Goal: Task Accomplishment & Management: Manage account settings

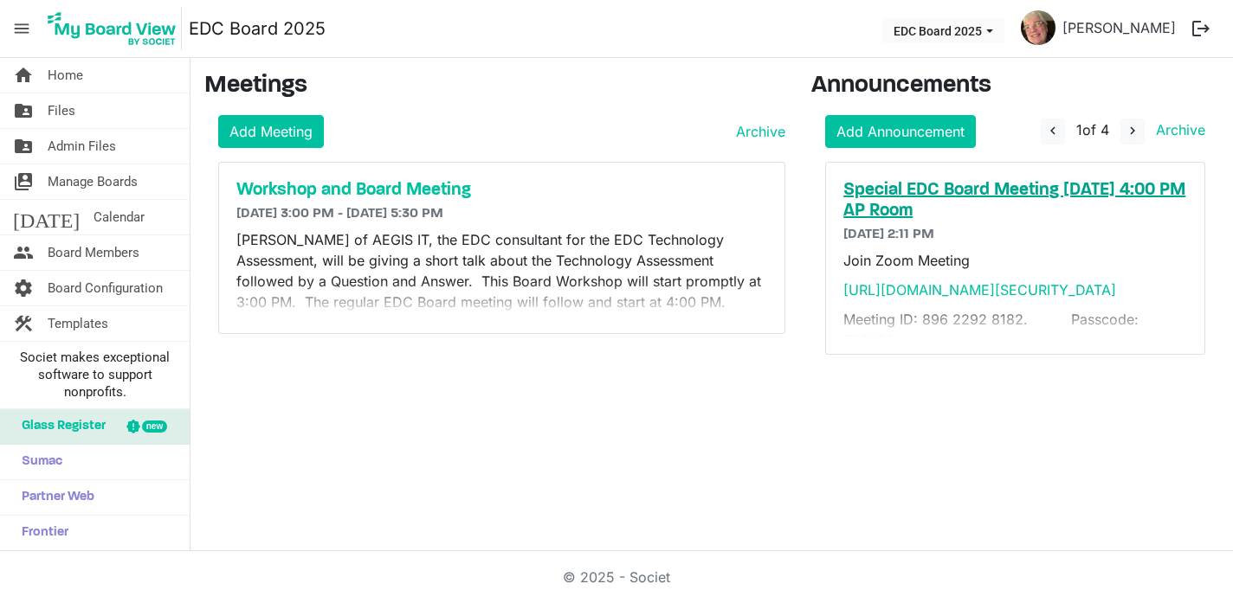
click at [1005, 185] on h5 "Special EDC Board Meeting [DATE] 4:00 PM AP Room" at bounding box center [1015, 201] width 344 height 42
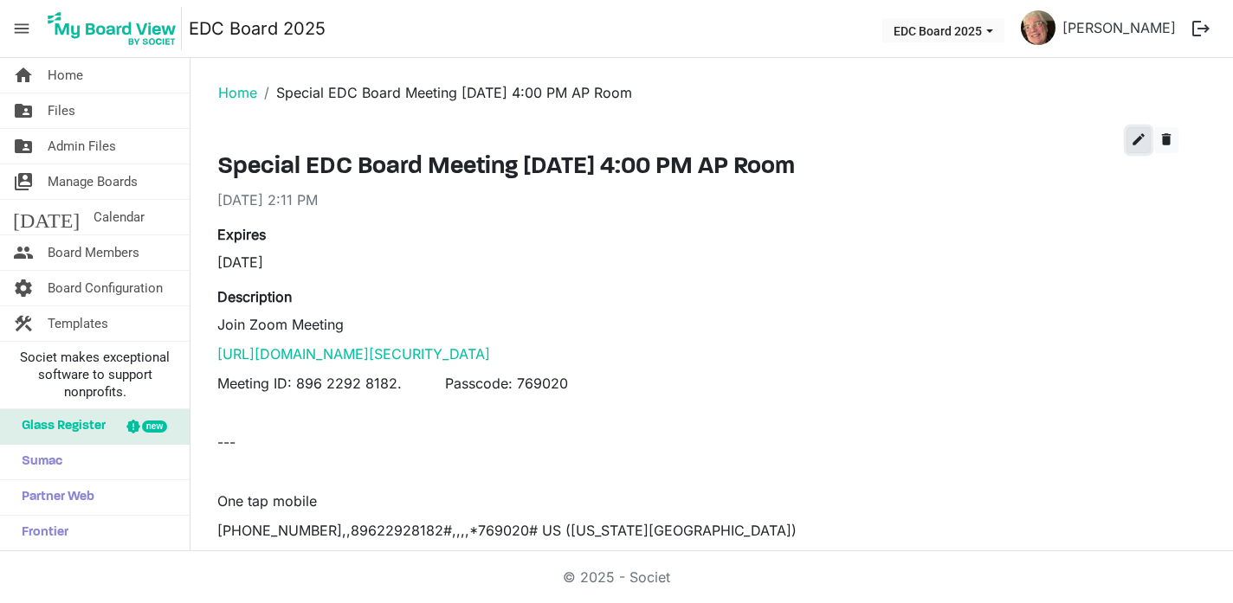
click at [1138, 139] on span "edit" at bounding box center [1139, 140] width 16 height 16
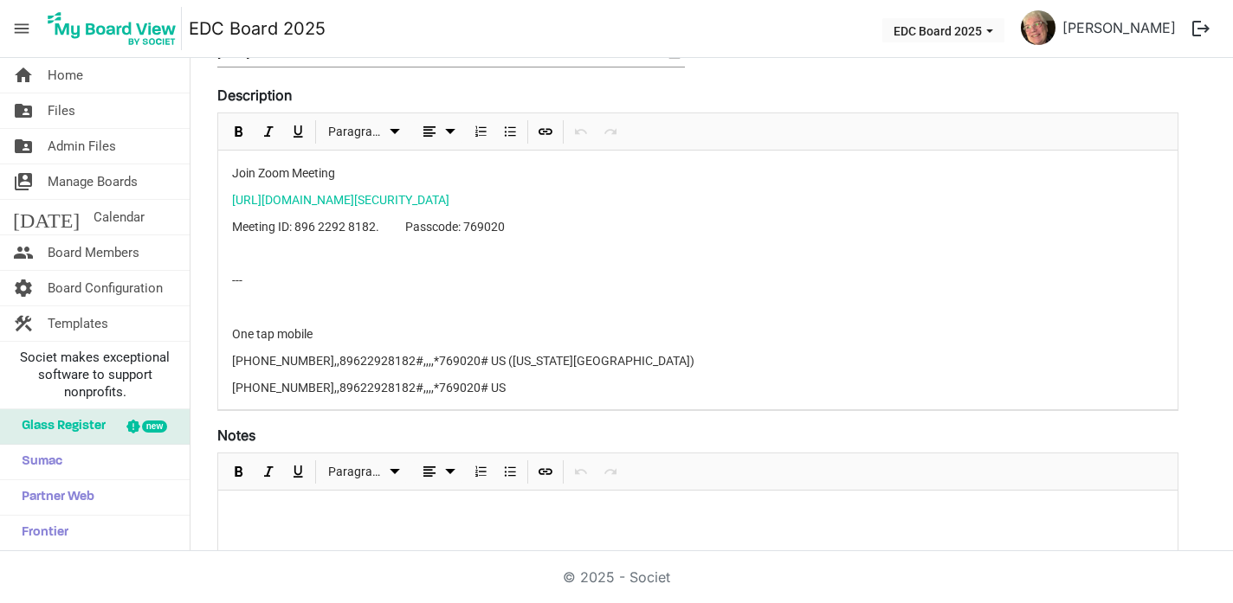
scroll to position [209, 0]
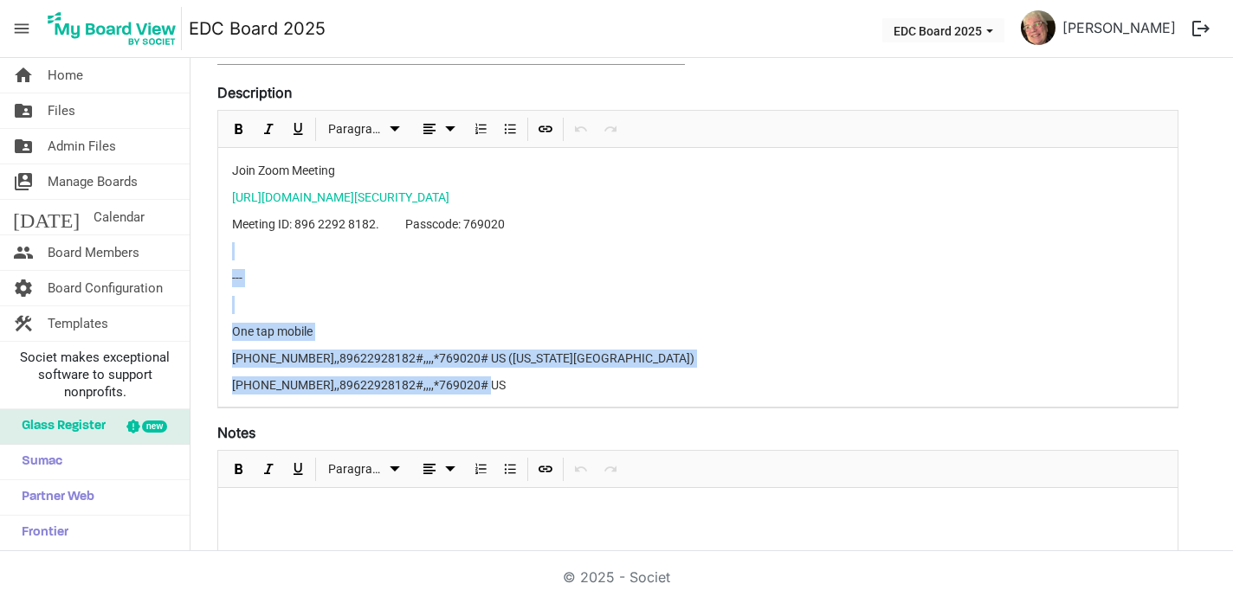
drag, startPoint x: 504, startPoint y: 387, endPoint x: 235, endPoint y: 248, distance: 302.4
click at [235, 248] on div "Join Zoom Meeting https://us06web.zoom.us/j/89622928182?pwd=tmRzLThuGqbKO4QMJ9Q…" at bounding box center [697, 332] width 959 height 368
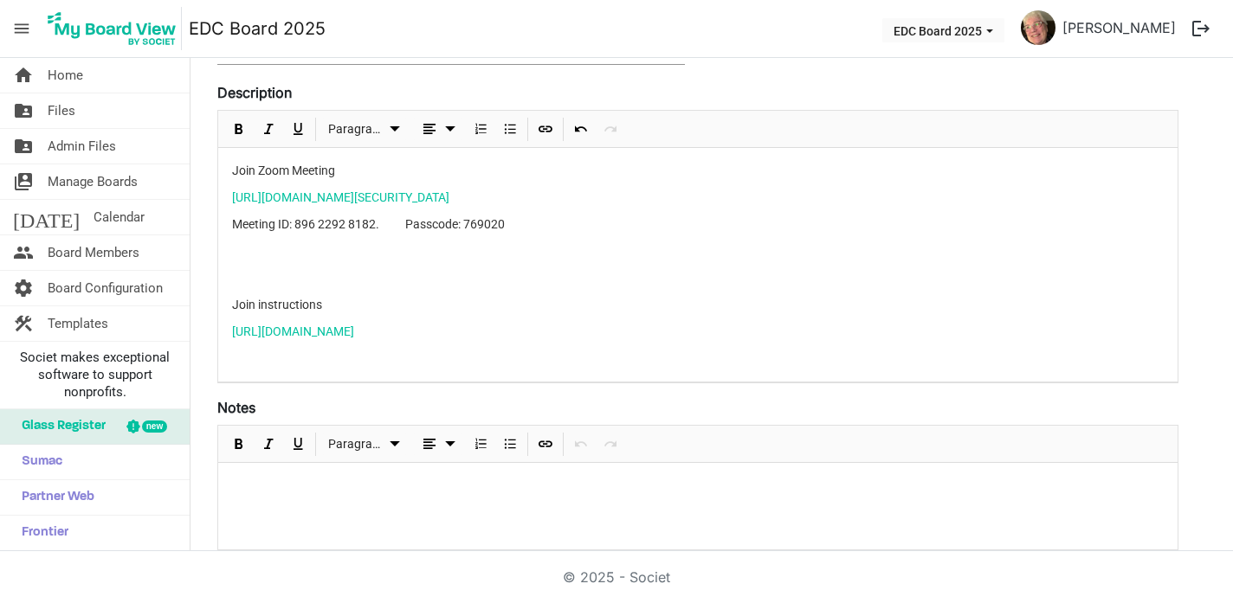
drag, startPoint x: 942, startPoint y: 332, endPoint x: 221, endPoint y: 252, distance: 725.7
click at [221, 252] on div "Join Zoom Meeting https://us06web.zoom.us/j/89622928182?pwd=tmRzLThuGqbKO4QMJ9Q…" at bounding box center [697, 265] width 959 height 234
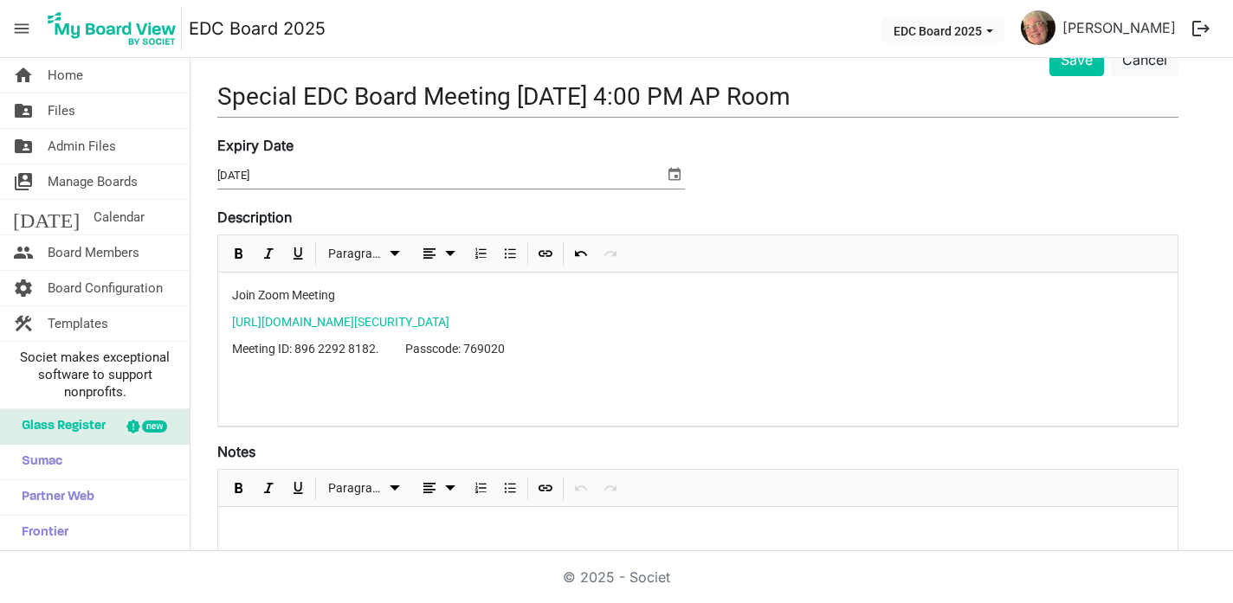
scroll to position [85, 0]
click at [296, 218] on div "Description <p>Join Zoom Meeting</p><p><a href="https://us06web.zoom.us/j/89622…" at bounding box center [697, 316] width 961 height 221
click at [233, 297] on p "Join Zoom Meeting" at bounding box center [698, 295] width 932 height 18
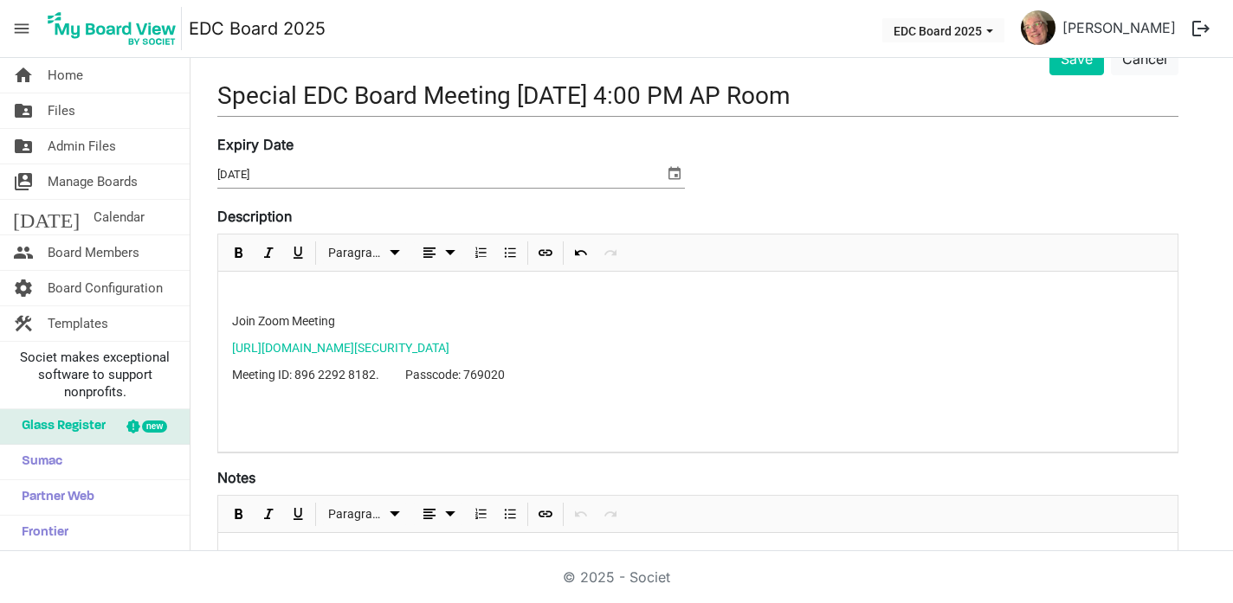
click at [233, 285] on div "Join Zoom Meeting https://us06web.zoom.us/j/89622928182?pwd=tmRzLThuGqbKO4QMJ9Q…" at bounding box center [697, 362] width 959 height 180
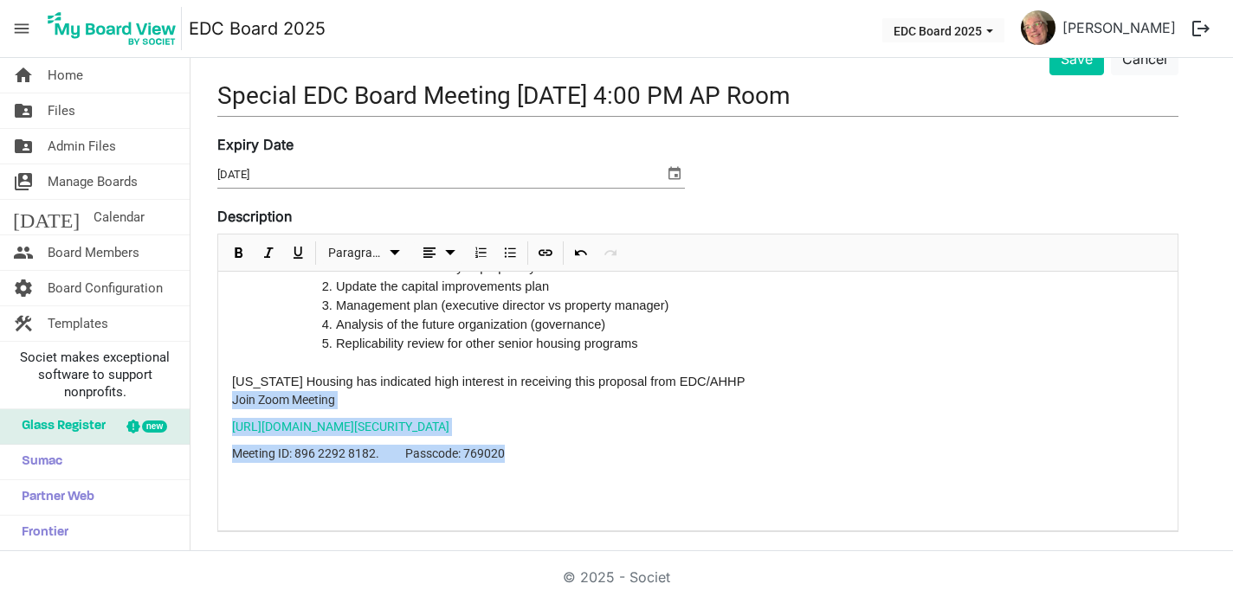
drag, startPoint x: 530, startPoint y: 456, endPoint x: 226, endPoint y: 403, distance: 308.4
click at [226, 403] on div "Appalachian Highlands Housing Partnership (AHHP), a wholly owned subsidiary of …" at bounding box center [697, 359] width 959 height 344
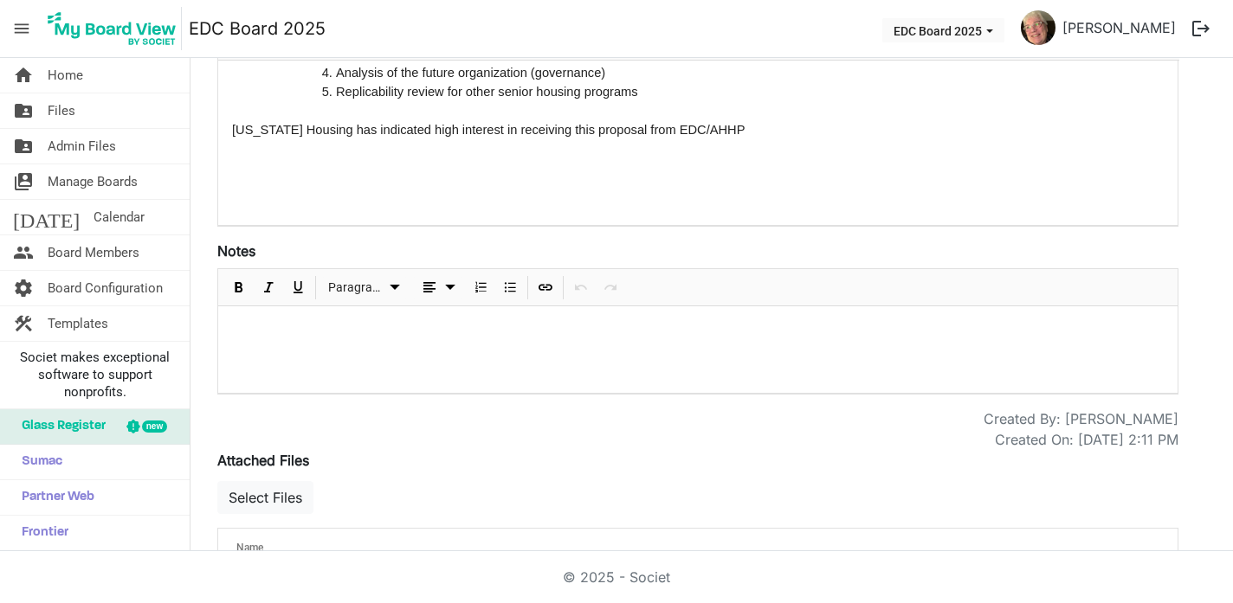
scroll to position [467, 0]
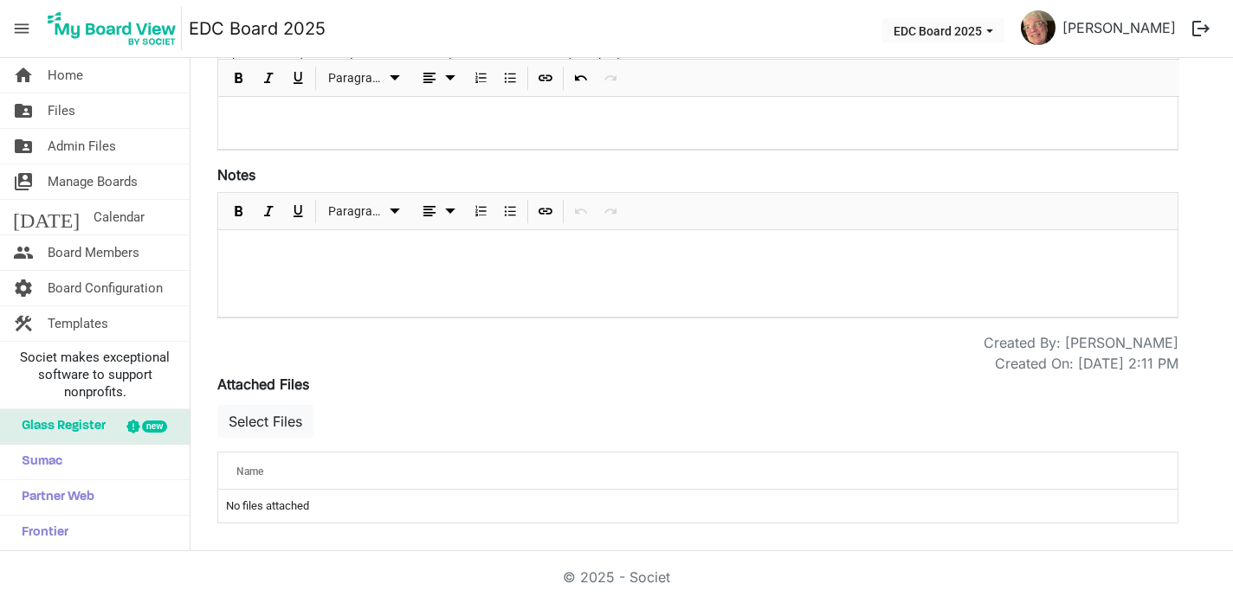
click at [233, 237] on div at bounding box center [697, 273] width 959 height 87
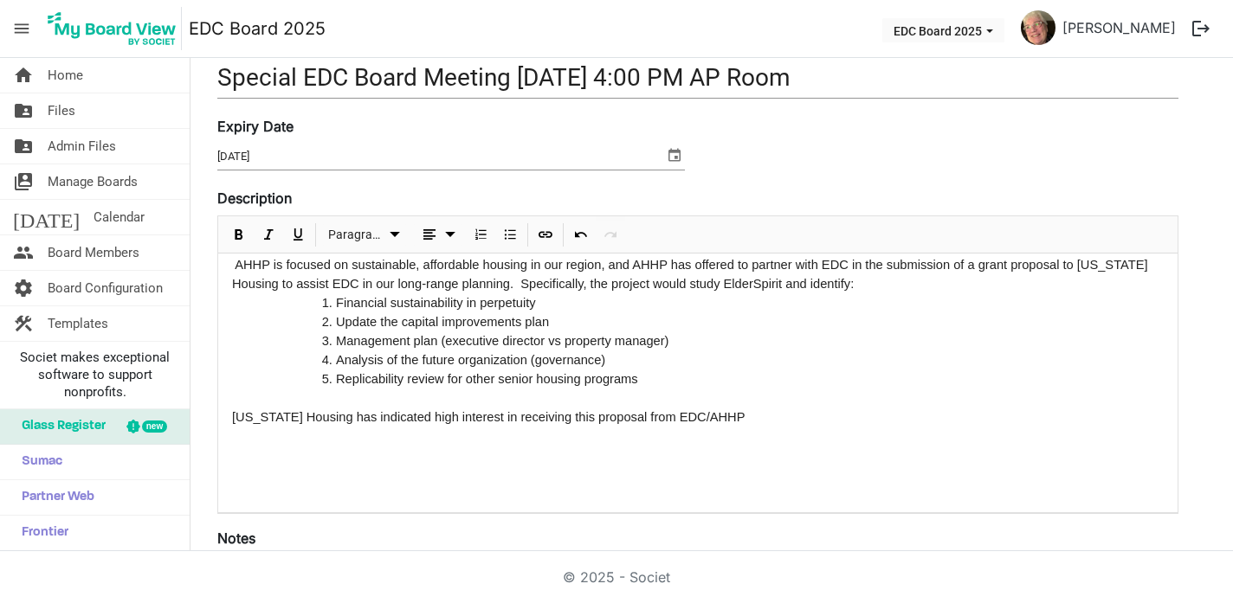
scroll to position [102, 0]
click at [246, 399] on div "Appalachian Highlands Housing Partnership (AHHP), a wholly owned subsidiary of …" at bounding box center [697, 368] width 959 height 290
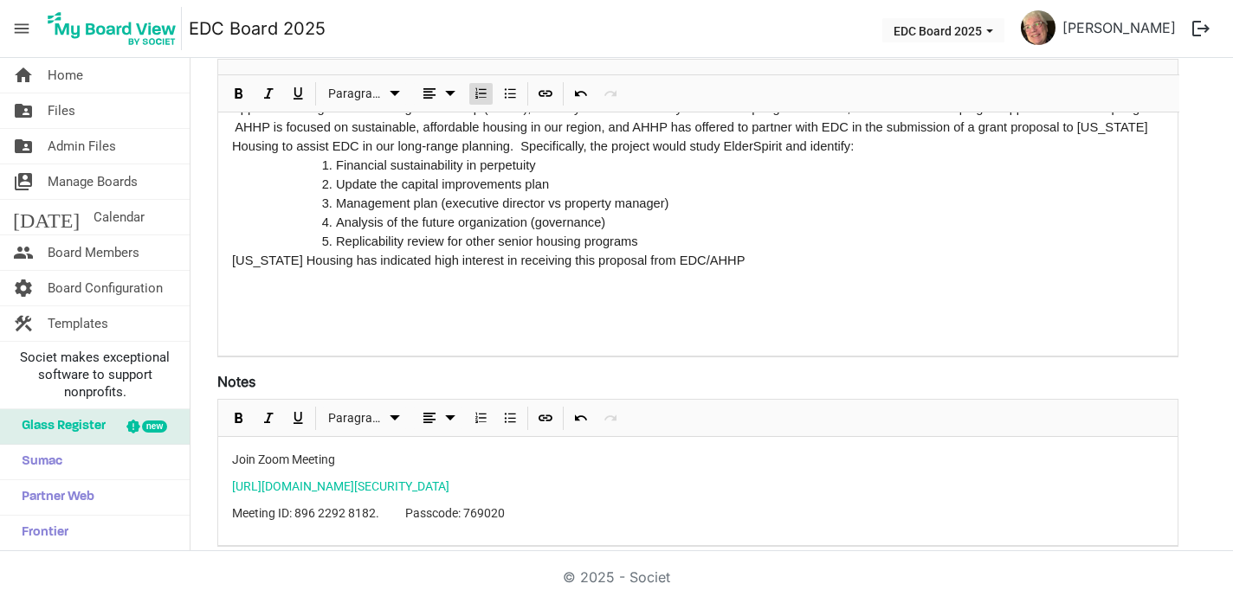
scroll to position [281, 0]
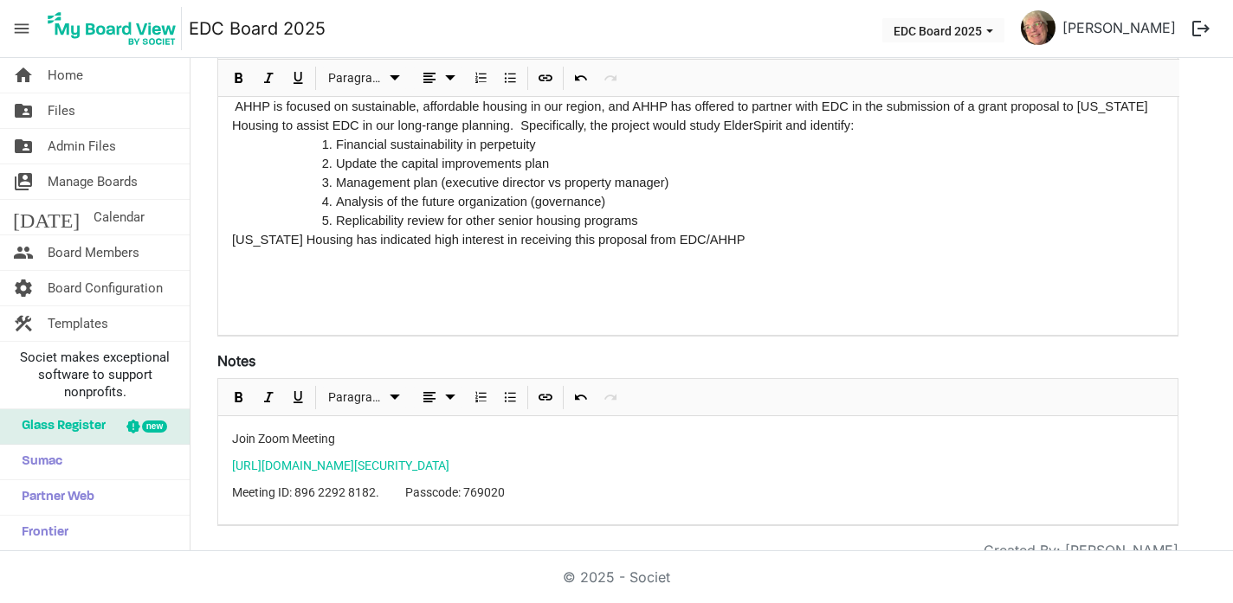
click at [234, 452] on div "Join Zoom Meeting https://us06web.zoom.us/j/89622928182?pwd=tmRzLThuGqbKO4QMJ9Q…" at bounding box center [697, 470] width 959 height 108
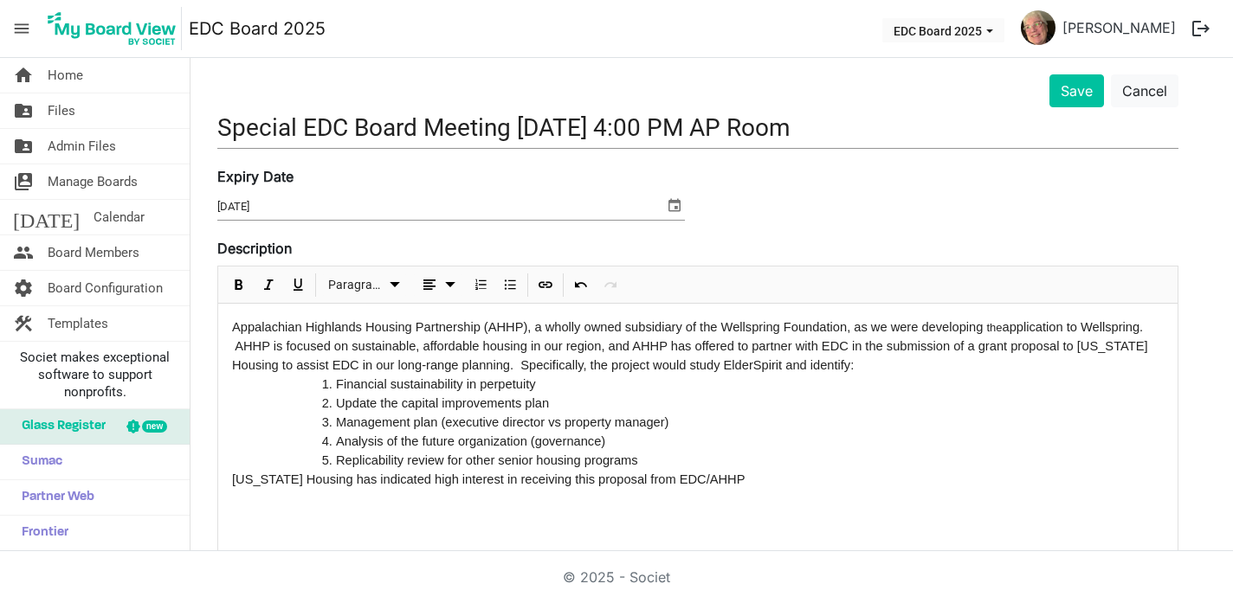
scroll to position [0, 0]
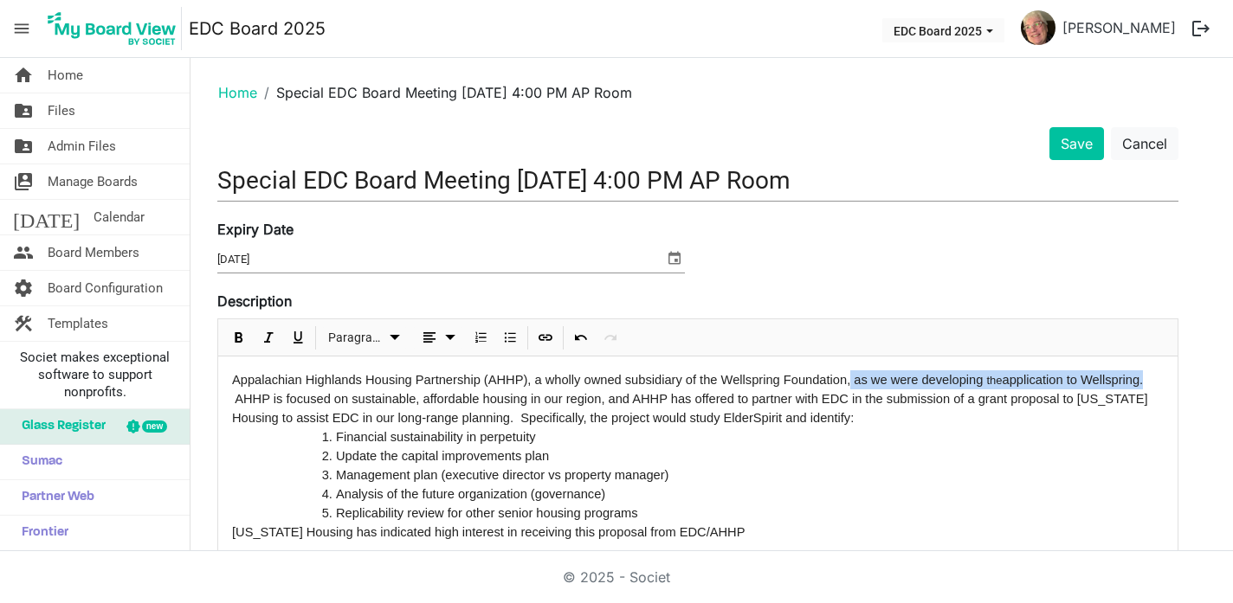
drag, startPoint x: 1144, startPoint y: 384, endPoint x: 850, endPoint y: 381, distance: 293.5
click at [850, 381] on div "Appalachian Highlands Housing Partnership (AHHP), a wholly owned subsidiary of …" at bounding box center [698, 399] width 932 height 57
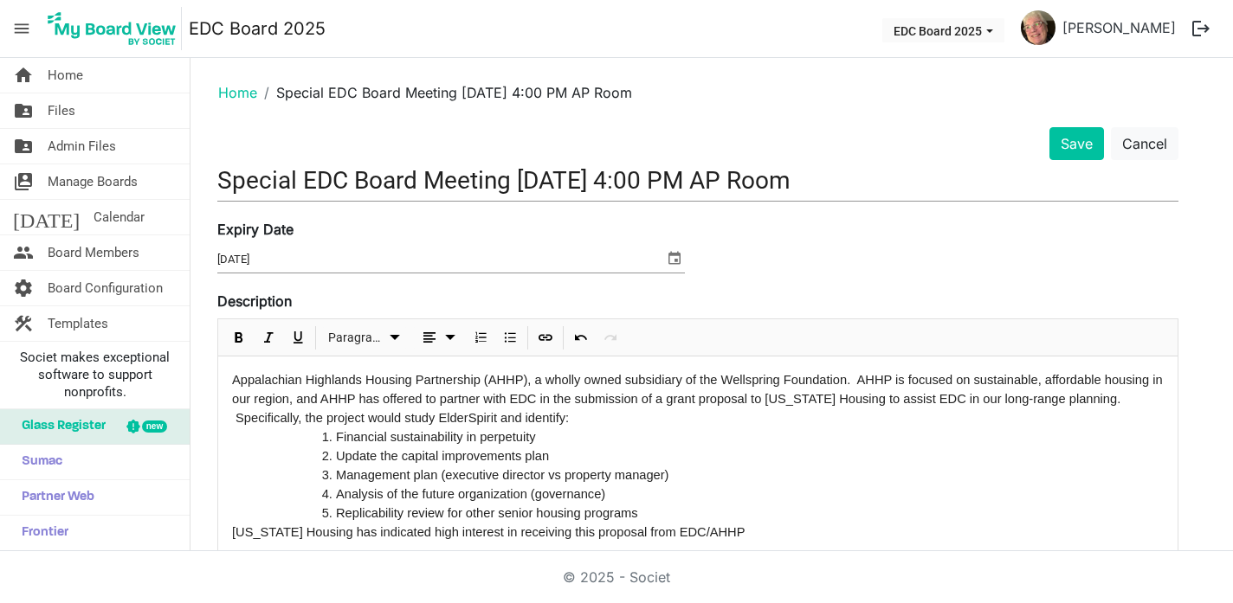
click at [533, 383] on span "Appalachian Highlands Housing Partnership (AHHP), a wholly owned subsidiary of …" at bounding box center [539, 380] width 615 height 14
click at [531, 383] on span "Appalachian Highlands Housing Partnership (AHHP), a wholly owned subsidiary of …" at bounding box center [539, 380] width 615 height 14
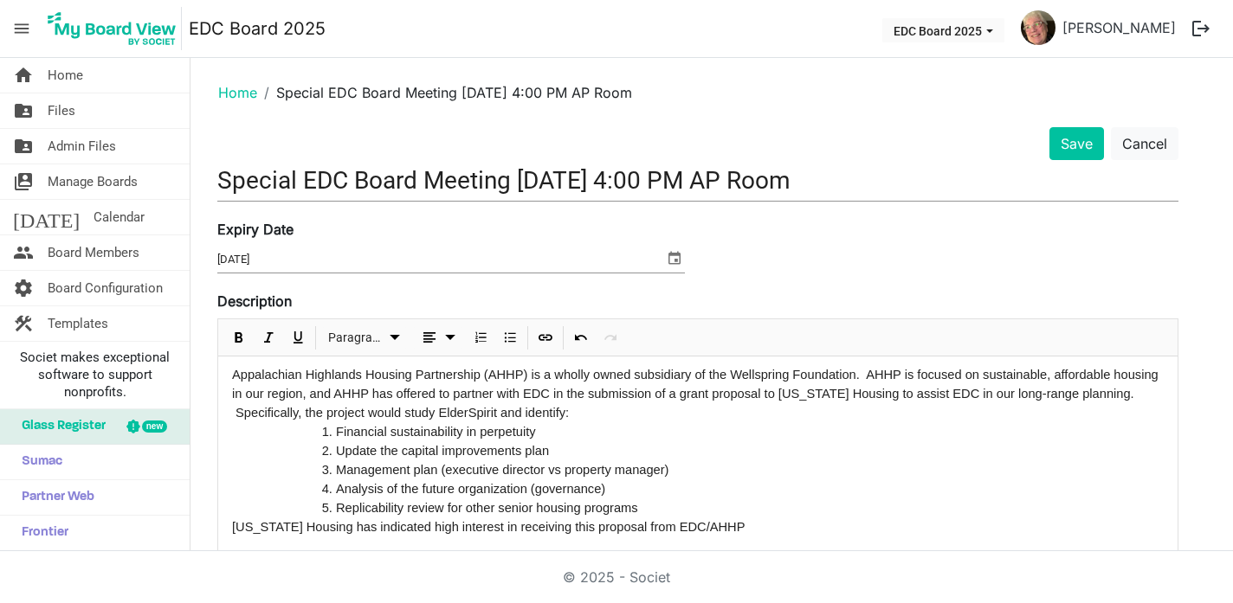
scroll to position [12, 0]
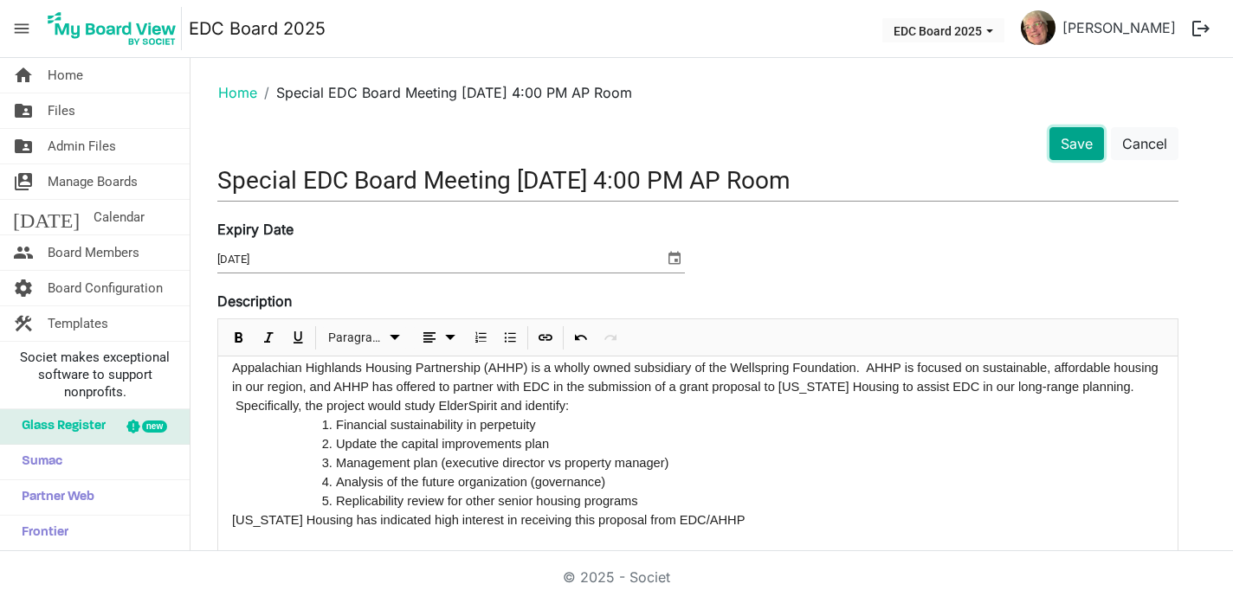
click at [1077, 140] on button "Save" at bounding box center [1076, 143] width 55 height 33
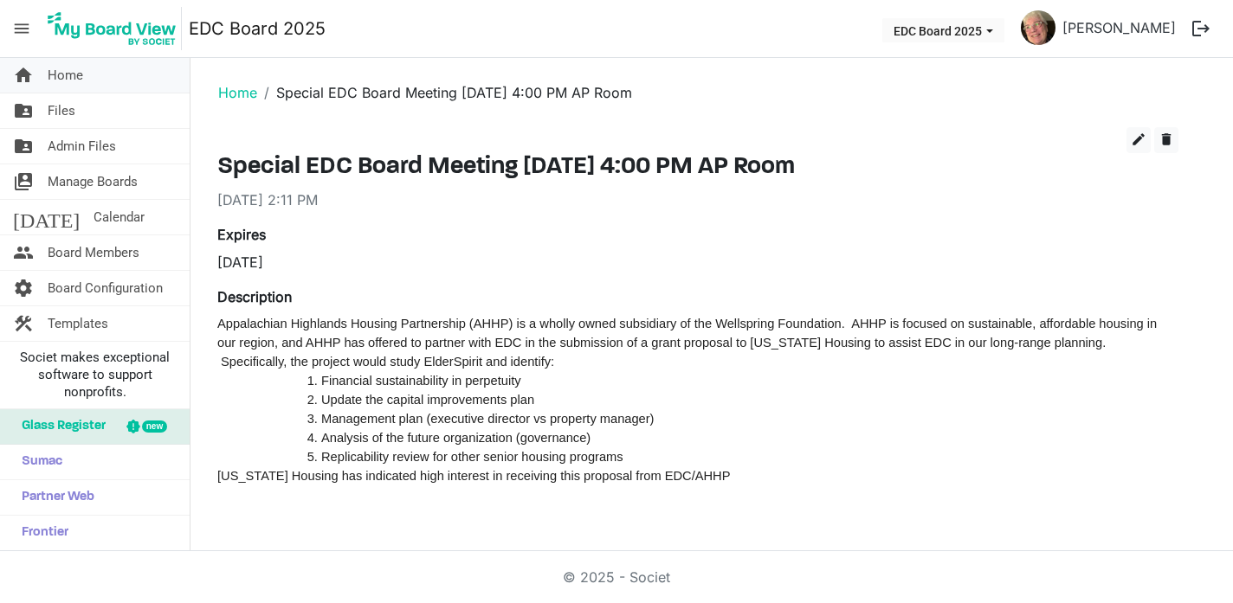
click at [79, 74] on span "Home" at bounding box center [65, 75] width 35 height 35
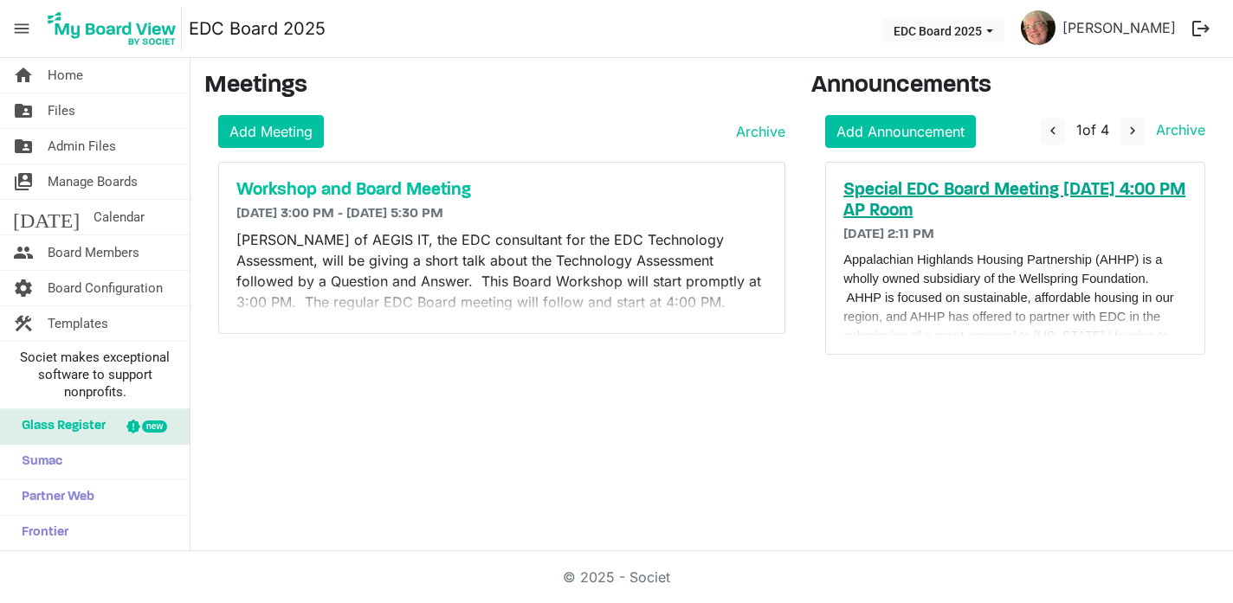
click at [998, 188] on h5 "Special EDC Board Meeting [DATE] 4:00 PM AP Room" at bounding box center [1015, 201] width 344 height 42
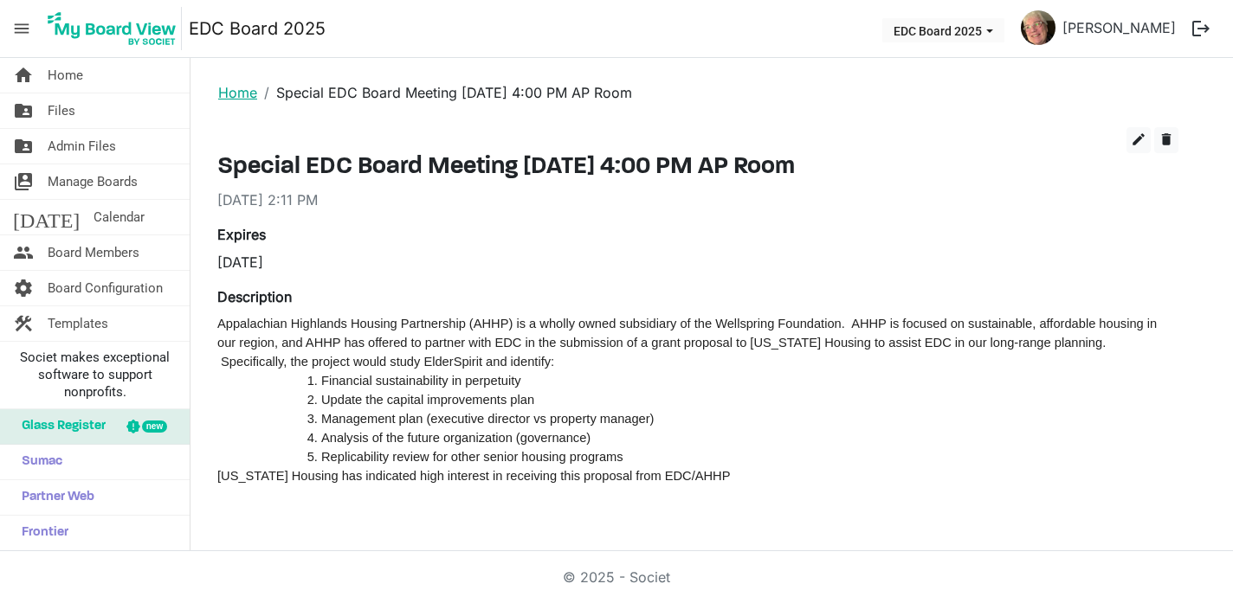
click at [239, 91] on link "Home" at bounding box center [237, 92] width 39 height 17
